Goal: Find specific page/section: Find specific page/section

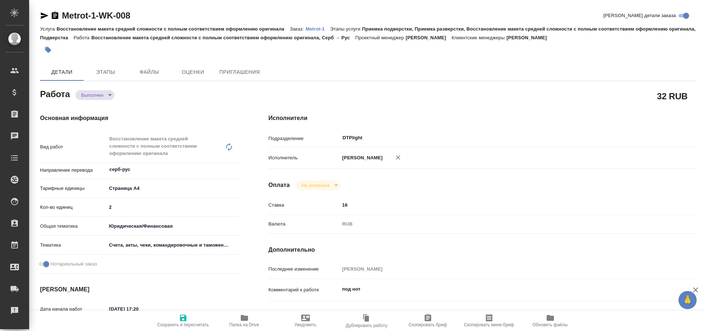
type textarea "x"
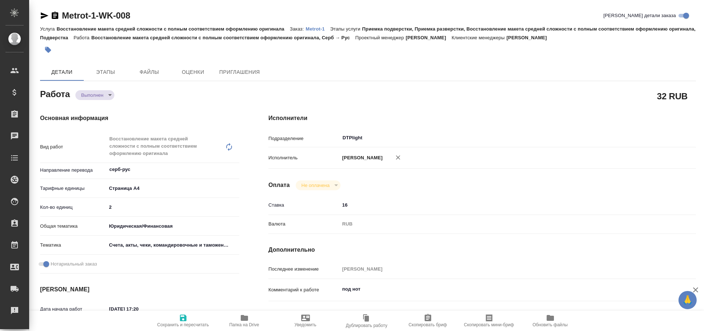
type textarea "x"
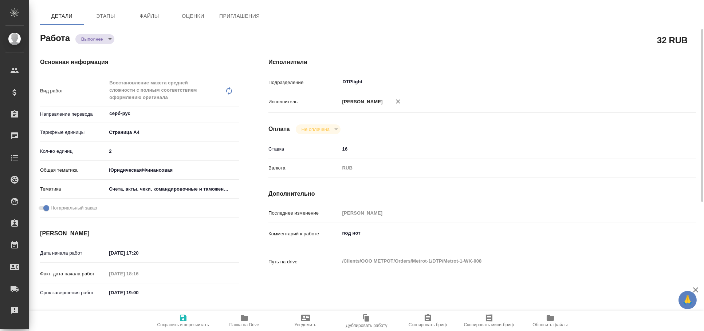
type textarea "x"
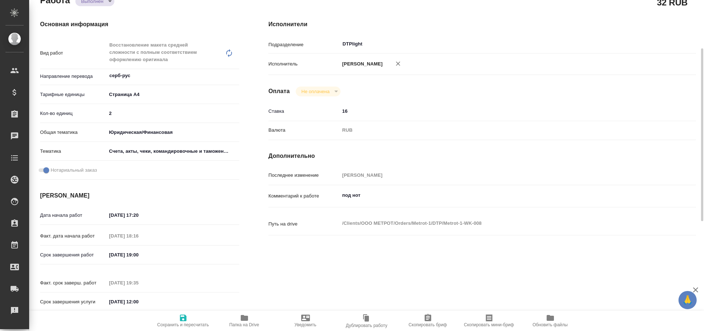
type textarea "x"
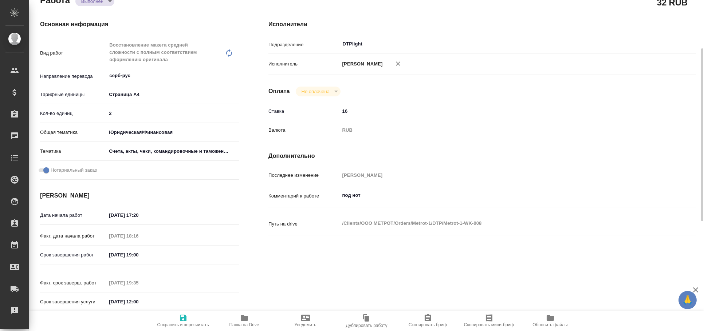
scroll to position [94, 0]
type textarea "x"
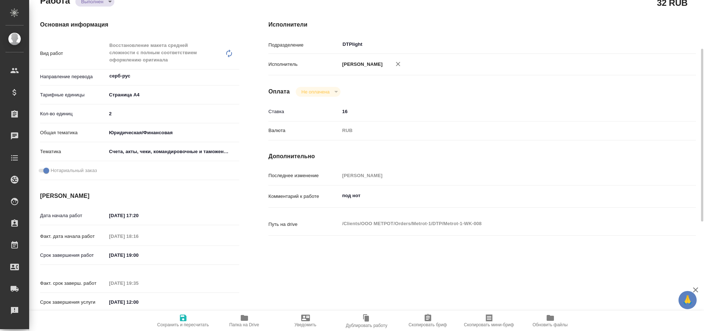
type textarea "x"
